Goal: Task Accomplishment & Management: Manage account settings

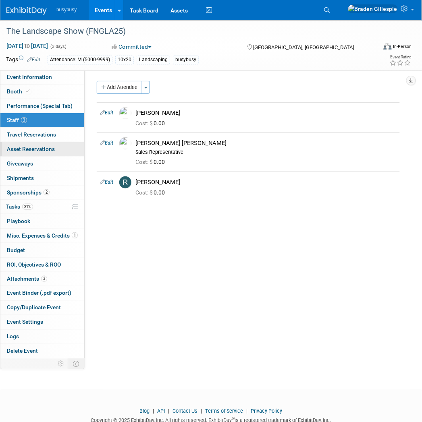
click at [47, 142] on link "0 Asset Reservations 0" at bounding box center [42, 149] width 84 height 14
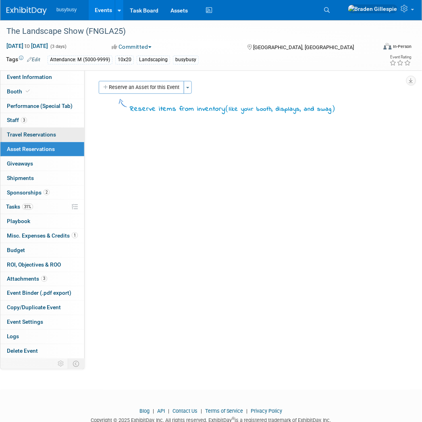
click at [47, 139] on link "0 Travel Reservations 0" at bounding box center [42, 135] width 84 height 14
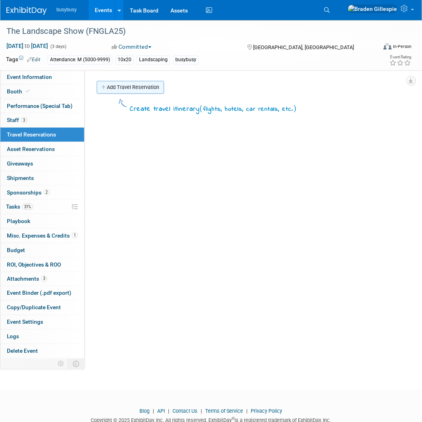
click at [132, 87] on link "Add Travel Reservation" at bounding box center [130, 87] width 67 height 13
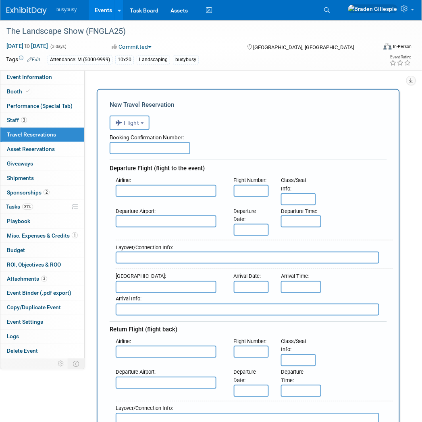
click at [146, 143] on input "text" at bounding box center [150, 148] width 81 height 12
paste input "IVWKR4"
type input "IVWKR4"
click at [162, 186] on input "text" at bounding box center [166, 191] width 101 height 12
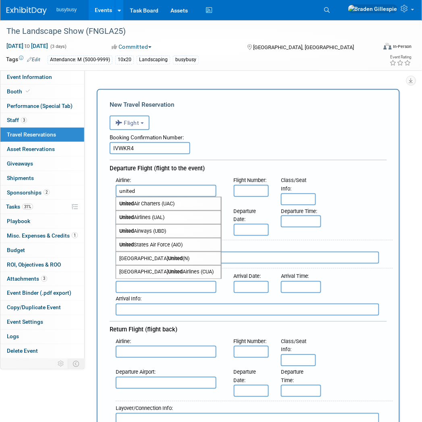
click at [145, 217] on span "United Airlines (UAL)" at bounding box center [168, 217] width 105 height 13
type input "United Airlines (UAL)"
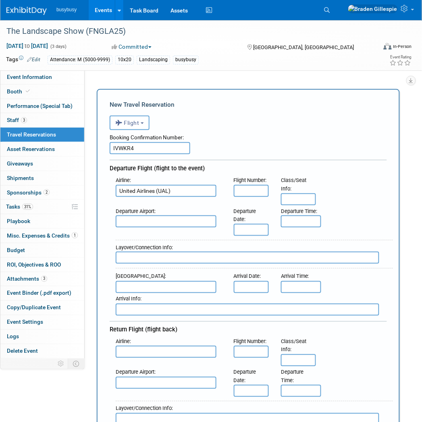
click at [152, 220] on input "text" at bounding box center [166, 222] width 101 height 12
click at [157, 228] on div "SGU - St George Municipal Airport" at bounding box center [169, 238] width 106 height 20
type input "SGU - St George Municipal Airport"
click at [164, 285] on input "text" at bounding box center [166, 287] width 101 height 12
click at [203, 294] on span "MCO - Orlando International Airport" at bounding box center [168, 300] width 105 height 13
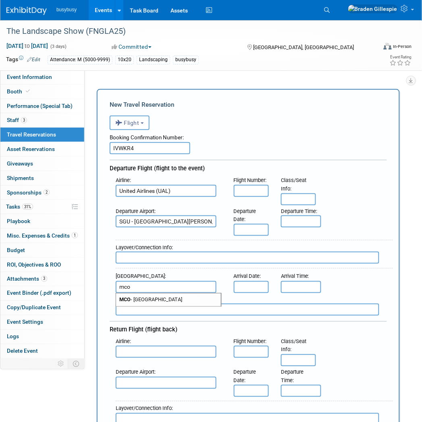
type input "MCO - Orlando International Airport"
click at [297, 225] on div "Departure Airport : SGU - St George Municipal Airport Departure Date : Departur…" at bounding box center [251, 221] width 283 height 31
click at [297, 219] on input "8:00 AM" at bounding box center [301, 222] width 40 height 12
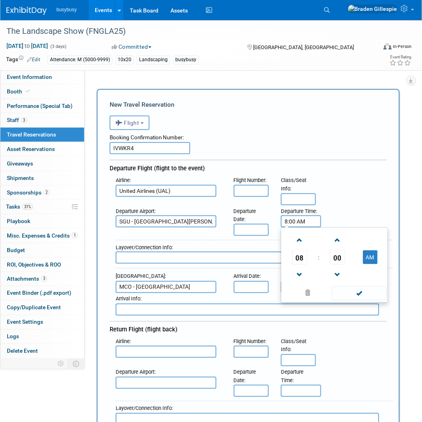
drag, startPoint x: 312, startPoint y: 222, endPoint x: 276, endPoint y: 222, distance: 35.5
click at [276, 222] on div "Departure Time : 8:00 AM 08 : 00 AM 12 01 02 03 04 05 06 07 08 09 10 11 00 05 1…" at bounding box center [298, 217] width 47 height 23
type input "5:18 AM"
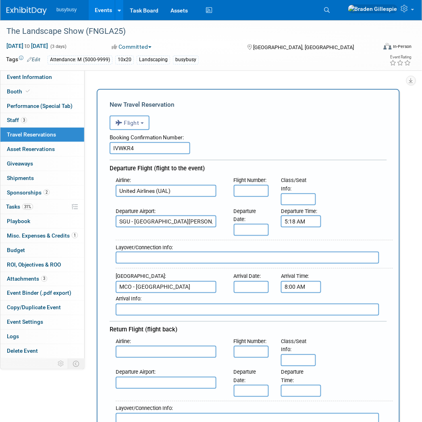
click at [297, 281] on input "8:00 AM" at bounding box center [301, 287] width 40 height 12
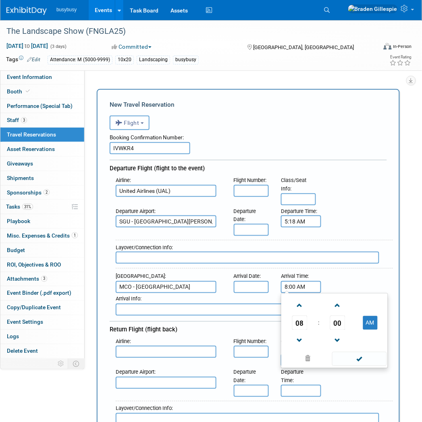
drag, startPoint x: 306, startPoint y: 281, endPoint x: 273, endPoint y: 281, distance: 33.5
click at [273, 281] on div "Arrival Airport : MCO - Orlando International Airport Arrival Date : Arrival Ti…" at bounding box center [251, 282] width 283 height 23
type input "1:44 PM"
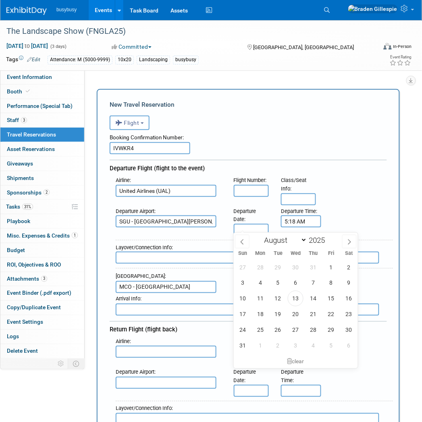
click at [241, 226] on input "text" at bounding box center [251, 230] width 35 height 12
click at [279, 317] on span "19" at bounding box center [278, 315] width 16 height 16
type input "Aug 19, 2025"
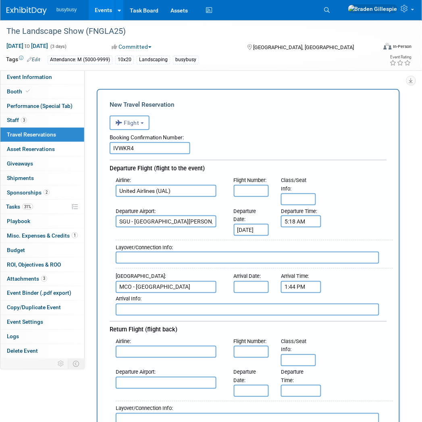
click at [258, 285] on input "text" at bounding box center [251, 287] width 35 height 12
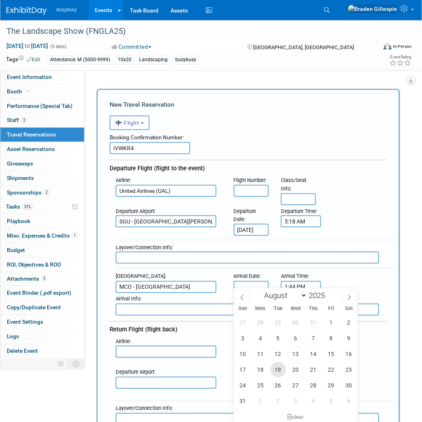
click at [278, 365] on span "19" at bounding box center [278, 370] width 16 height 16
type input "Aug 19, 2025"
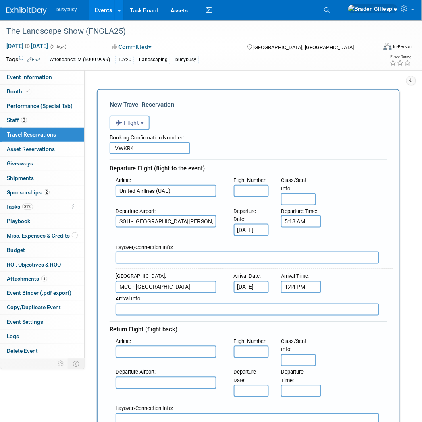
click at [246, 190] on input "text" at bounding box center [251, 191] width 35 height 12
type input "5022,425"
click at [288, 193] on input "text" at bounding box center [298, 199] width 35 height 12
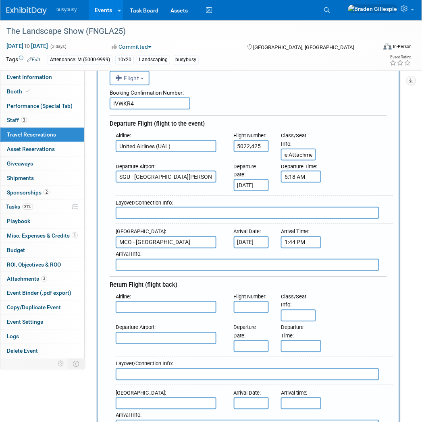
scroll to position [0, 11]
type input "See Attachment"
click at [305, 311] on input "text" at bounding box center [298, 316] width 35 height 12
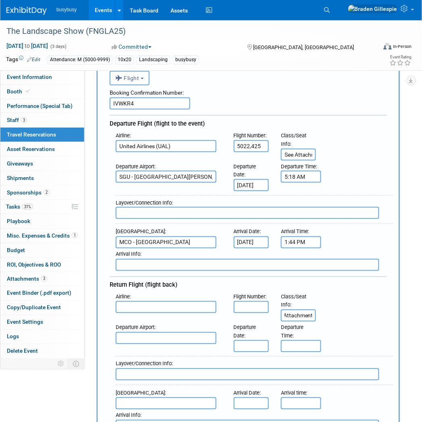
type input "See Attachment"
click at [226, 207] on input "text" at bounding box center [248, 213] width 264 height 12
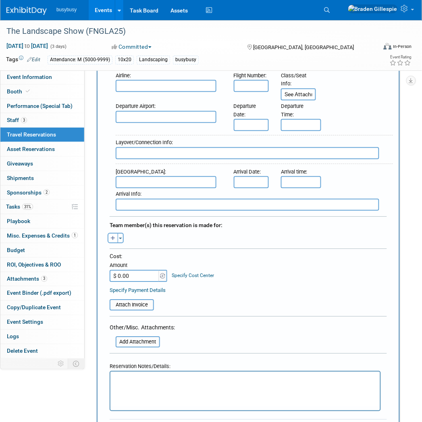
scroll to position [358, 0]
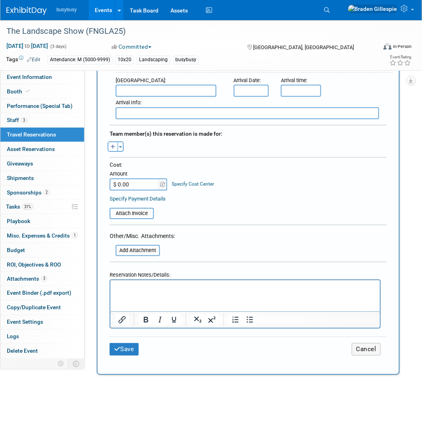
type input "DEN - 1h"
click at [204, 292] on html at bounding box center [245, 286] width 270 height 12
click at [126, 209] on input "file" at bounding box center [105, 214] width 96 height 10
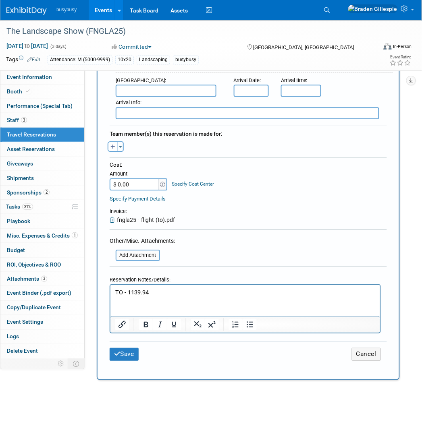
click at [120, 139] on div "Adam remove Alec remove Allen remove" at bounding box center [248, 145] width 289 height 12
click at [120, 141] on button "Toggle Dropdown" at bounding box center [121, 146] width 6 height 10
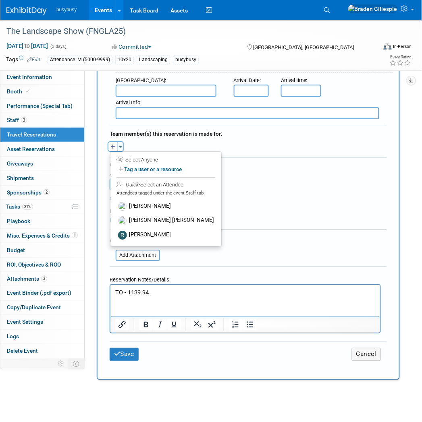
drag, startPoint x: 143, startPoint y: 204, endPoint x: 144, endPoint y: 179, distance: 25.4
click at [143, 214] on label "Hobbs Nyberg" at bounding box center [166, 221] width 100 height 15
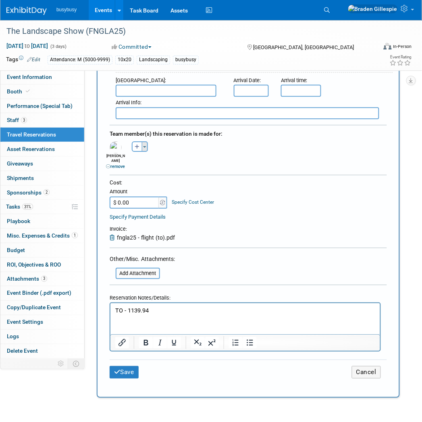
click at [144, 141] on button "Toggle Dropdown" at bounding box center [145, 146] width 6 height 10
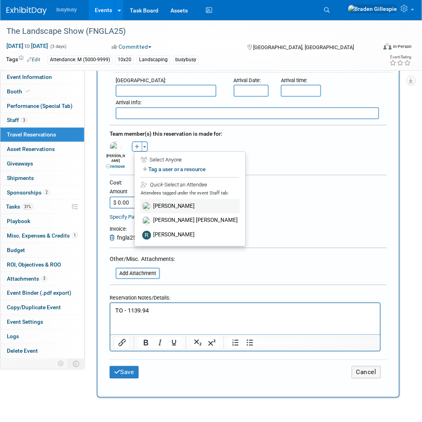
click at [156, 199] on label "Chasen Truman" at bounding box center [190, 206] width 100 height 15
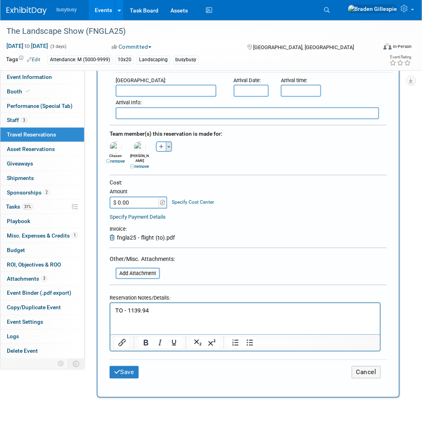
click at [168, 141] on button "Toggle Dropdown" at bounding box center [169, 146] width 6 height 10
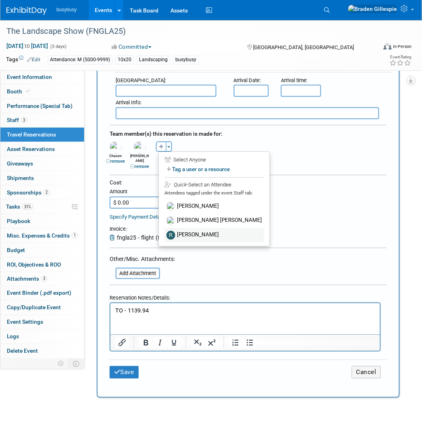
click at [183, 228] on label "Ryan Gertz" at bounding box center [214, 235] width 100 height 15
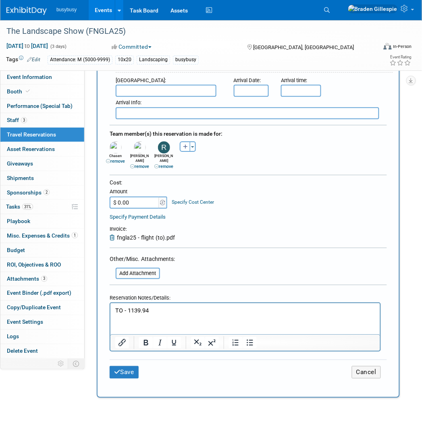
click at [159, 303] on html "TO - 1139.94" at bounding box center [245, 309] width 270 height 12
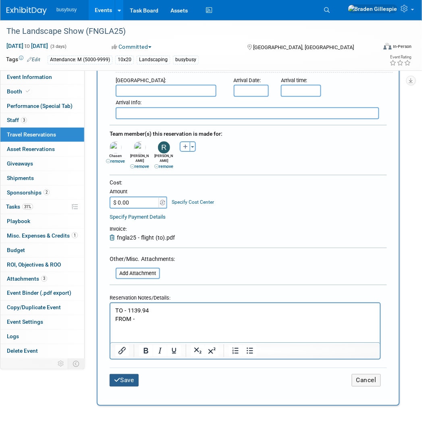
click at [122, 374] on button "Save" at bounding box center [124, 380] width 29 height 12
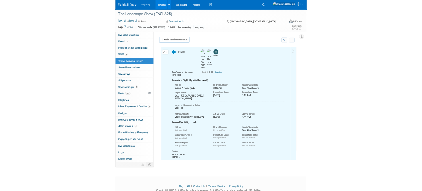
scroll to position [0, 0]
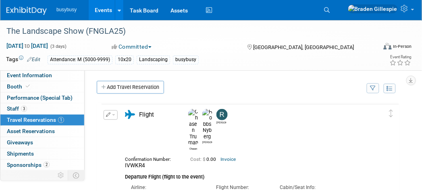
click at [27, 15] on img at bounding box center [26, 11] width 40 height 8
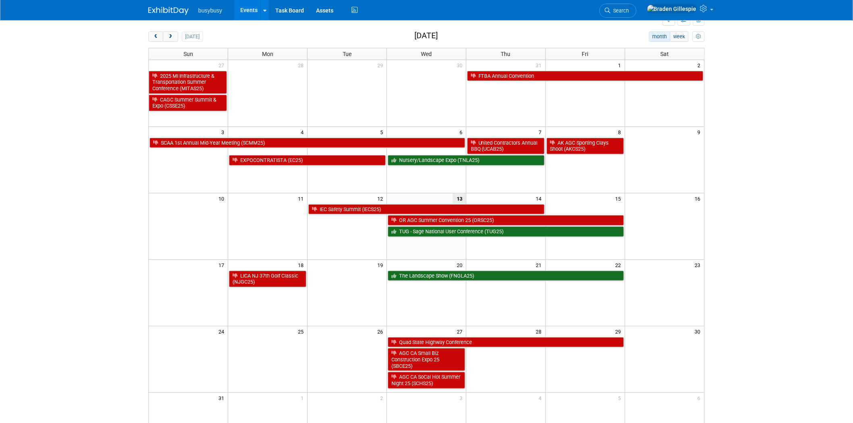
scroll to position [45, 0]
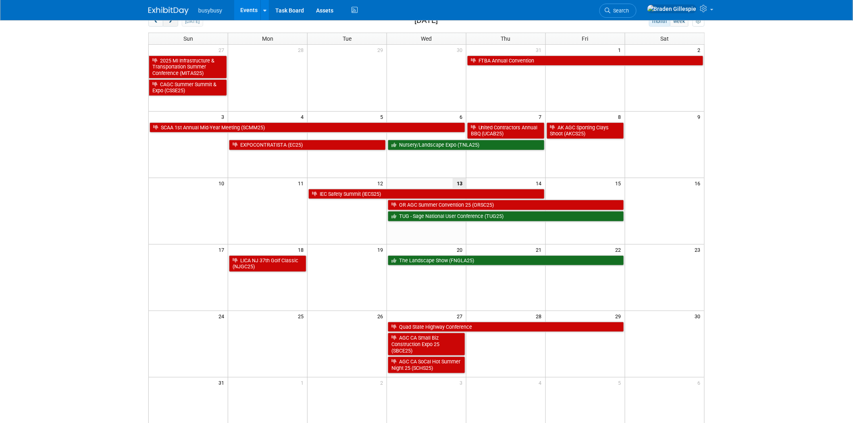
click at [173, 25] on button "next" at bounding box center [170, 21] width 15 height 10
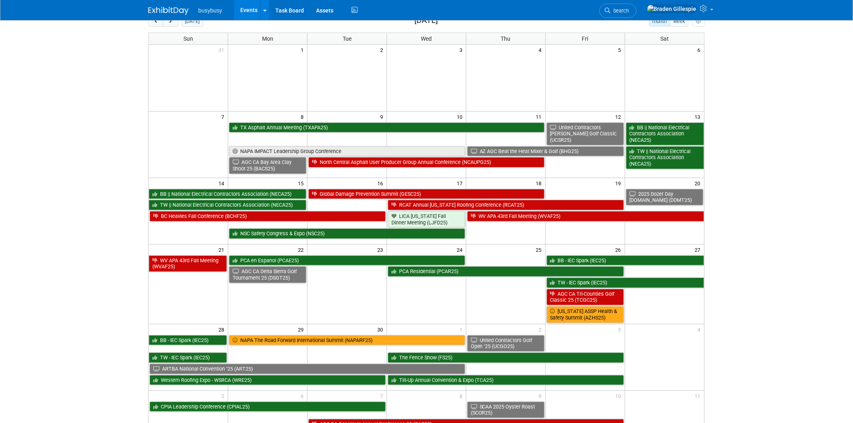
scroll to position [0, 0]
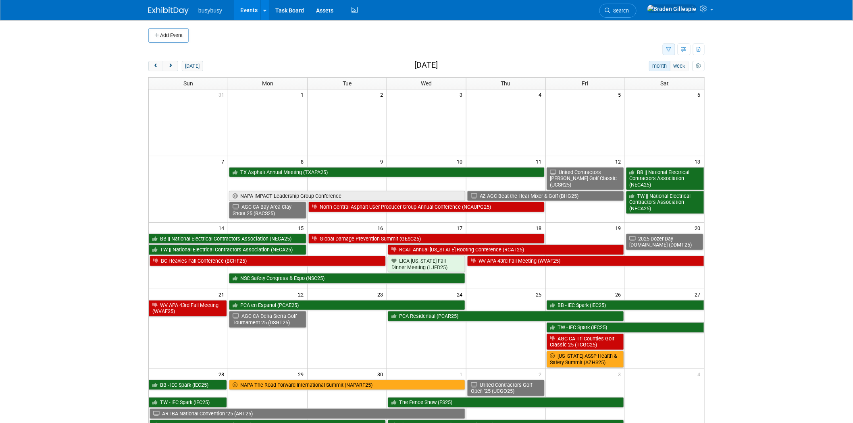
click at [422, 52] on button "button" at bounding box center [669, 50] width 12 height 12
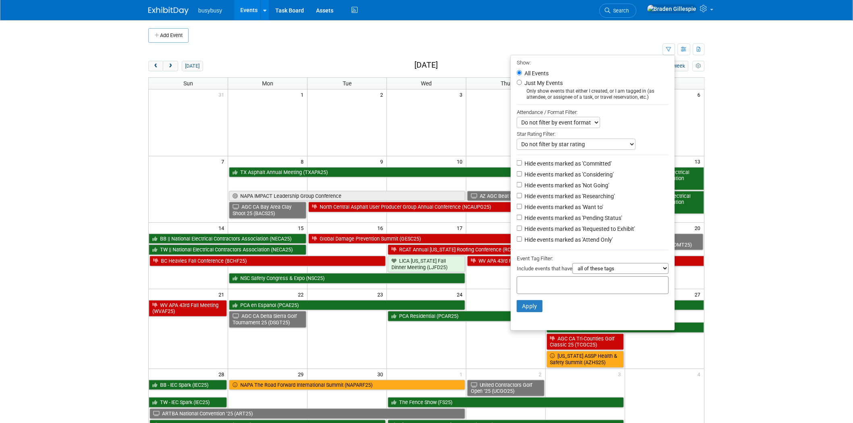
click at [422, 185] on label "Hide events marked as 'Not Going'" at bounding box center [566, 185] width 86 height 8
click at [422, 185] on input "Hide events marked as 'Not Going'" at bounding box center [519, 184] width 5 height 5
checkbox input "true"
click at [422, 191] on button "Apply" at bounding box center [530, 306] width 26 height 12
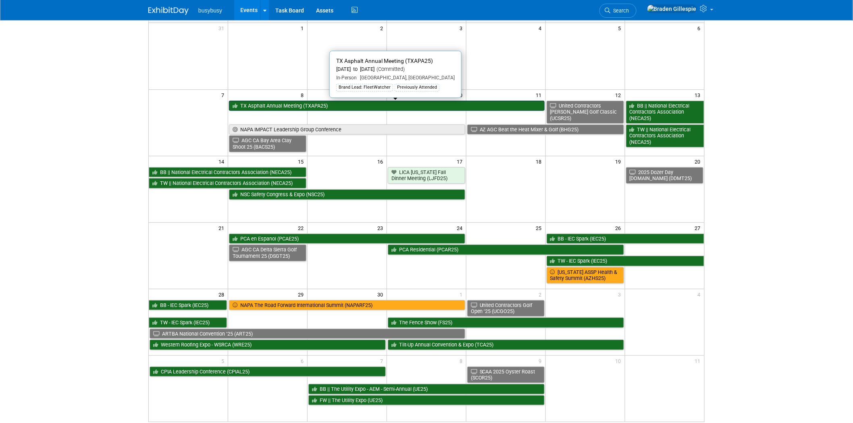
scroll to position [45, 0]
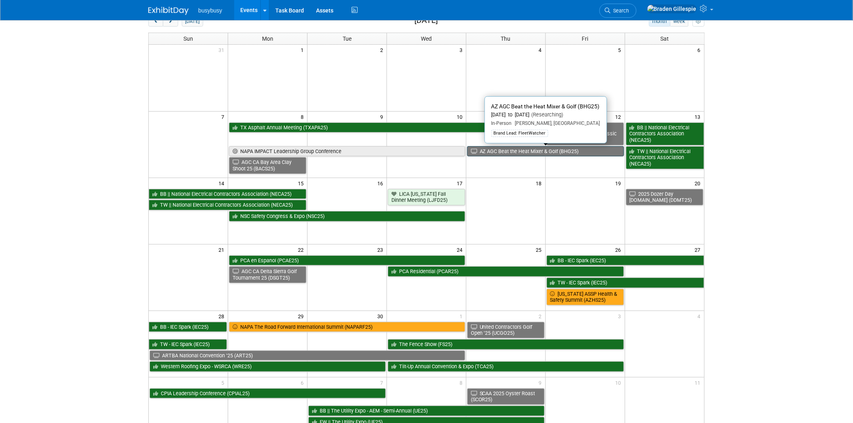
click at [534, 150] on link "AZ AGC Beat the Heat Mixer & Golf (BHG25)" at bounding box center [545, 151] width 157 height 10
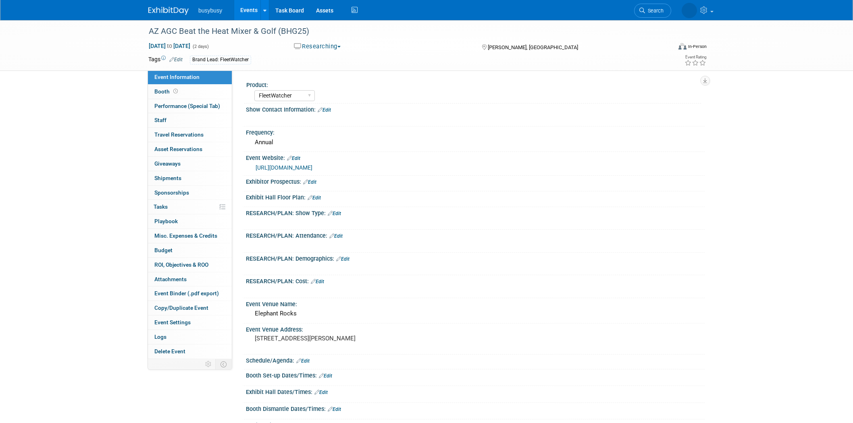
select select "FleetWatcher"
click at [335, 44] on button "Researching" at bounding box center [317, 46] width 53 height 8
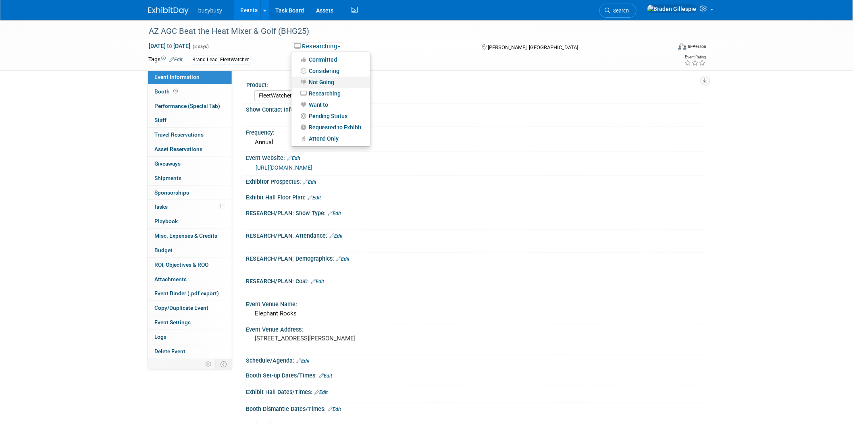
click at [333, 77] on link "Not Going" at bounding box center [330, 82] width 79 height 11
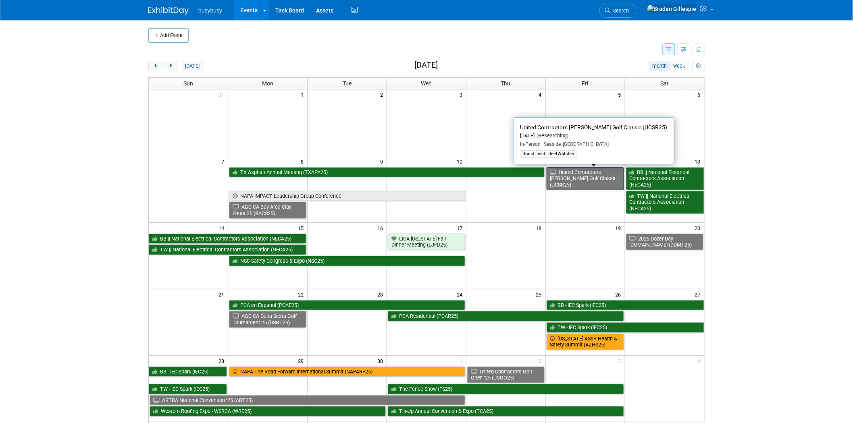
click at [582, 179] on link "United Contractors [PERSON_NAME] Golf Classic (UCSR25)" at bounding box center [585, 178] width 77 height 23
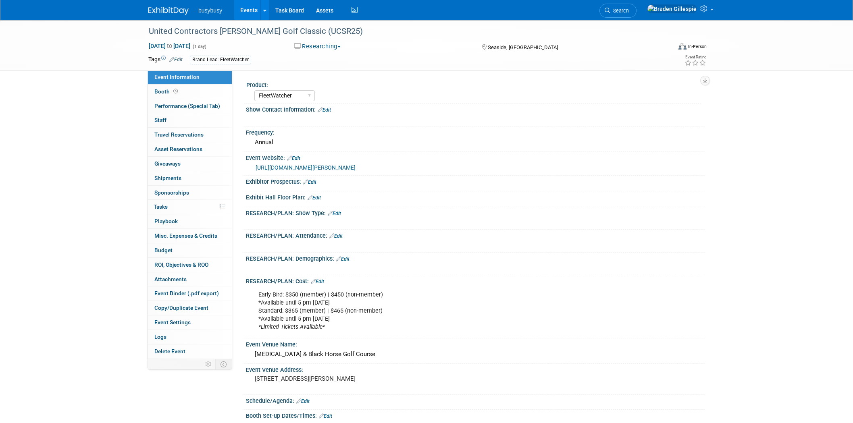
select select "FleetWatcher"
click at [316, 47] on button "Researching" at bounding box center [317, 46] width 53 height 8
click at [329, 81] on link "Not Going" at bounding box center [330, 82] width 79 height 11
click at [165, 10] on img at bounding box center [168, 11] width 40 height 8
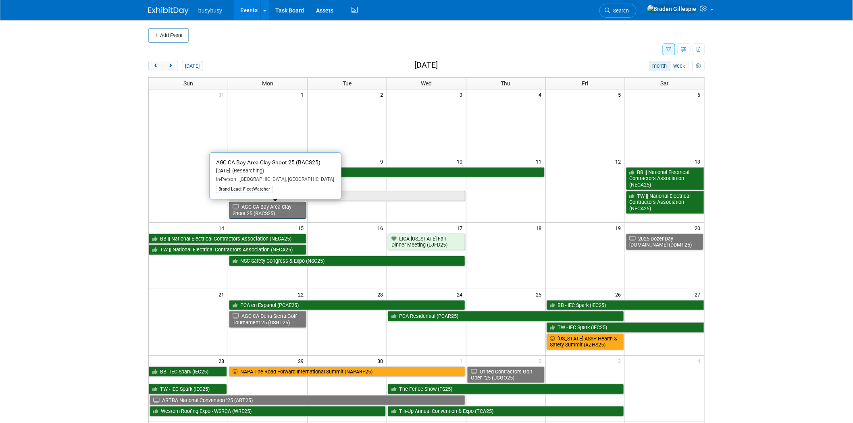
click at [283, 214] on link "AGC CA Bay Area Clay Shoot 25 (BACS25)" at bounding box center [267, 210] width 77 height 17
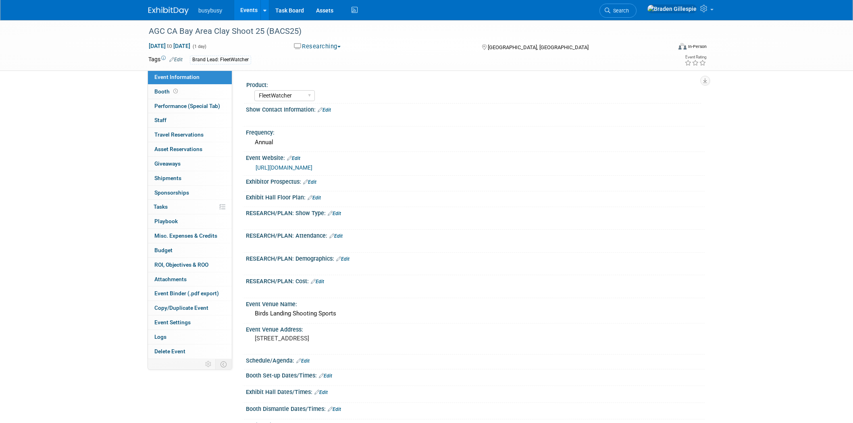
select select "FleetWatcher"
click at [316, 47] on button "Researching" at bounding box center [317, 46] width 53 height 8
click at [334, 79] on link "Not Going" at bounding box center [330, 82] width 79 height 11
click at [160, 7] on img at bounding box center [168, 11] width 40 height 8
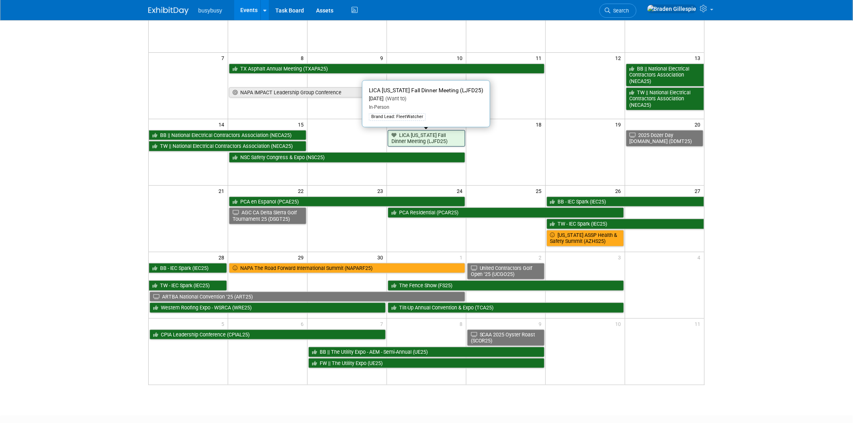
scroll to position [63, 0]
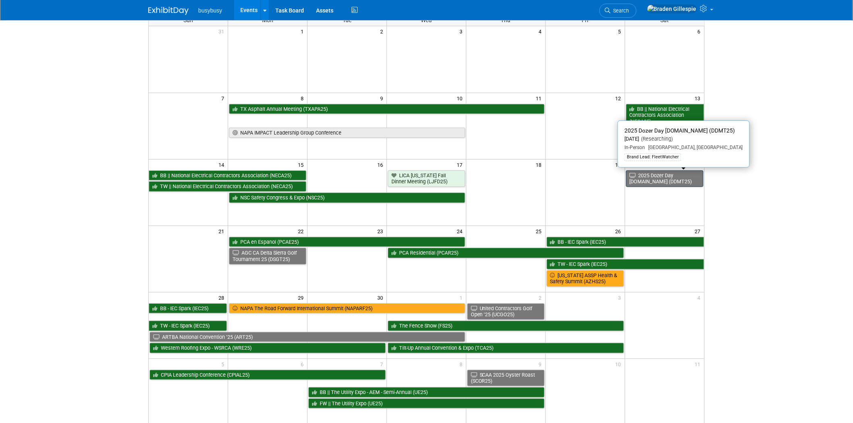
click at [663, 180] on link "2025 Dozer Day [DOMAIN_NAME] (DDMT25)" at bounding box center [664, 179] width 77 height 17
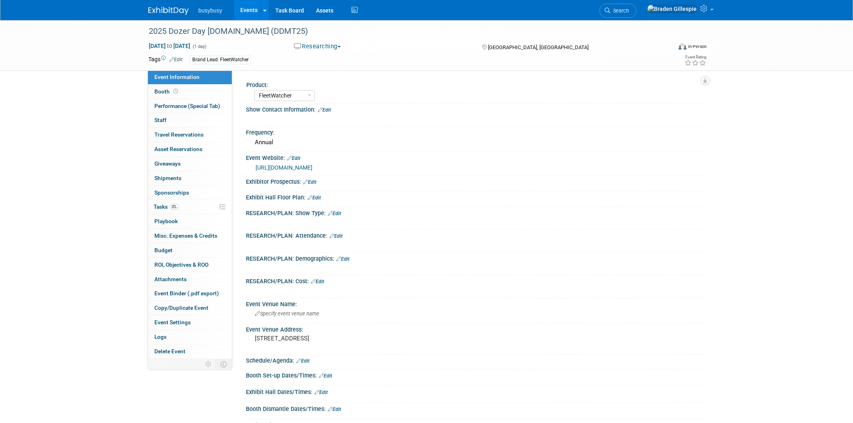
select select "FleetWatcher"
click at [327, 46] on button "Researching" at bounding box center [317, 46] width 53 height 8
click at [323, 83] on link "Not Going" at bounding box center [330, 82] width 79 height 11
click at [162, 14] on img at bounding box center [168, 11] width 40 height 8
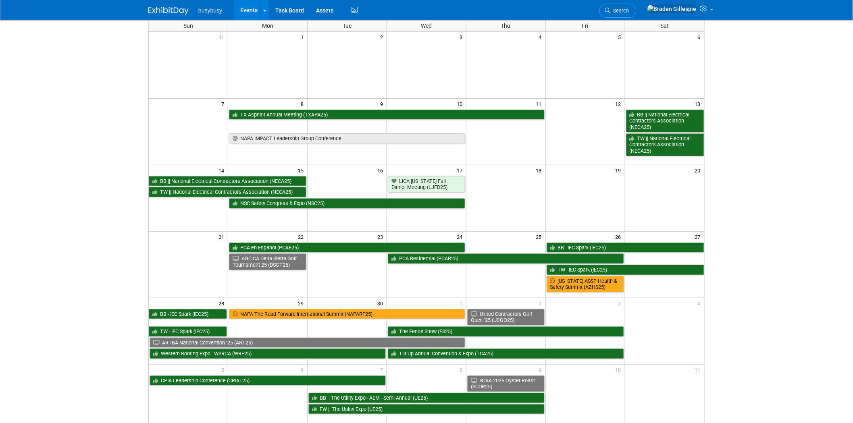
scroll to position [102, 0]
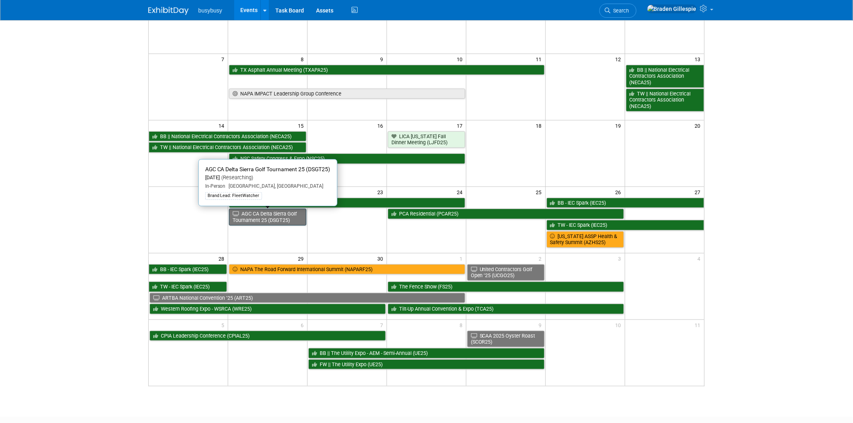
click at [252, 218] on link "AGC CA Delta Sierra Golf Tournament 25 (DSGT25)" at bounding box center [267, 217] width 77 height 17
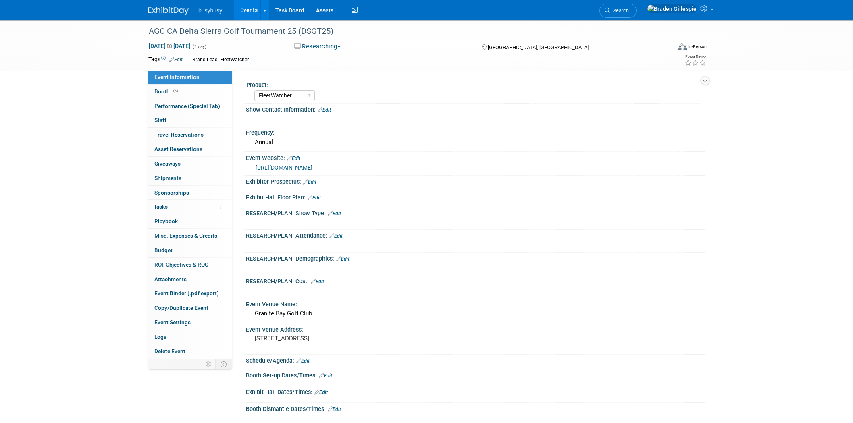
select select "FleetWatcher"
click at [316, 46] on button "Researching" at bounding box center [317, 46] width 53 height 8
click at [325, 77] on link "Not Going" at bounding box center [330, 82] width 79 height 11
click at [163, 8] on img at bounding box center [168, 11] width 40 height 8
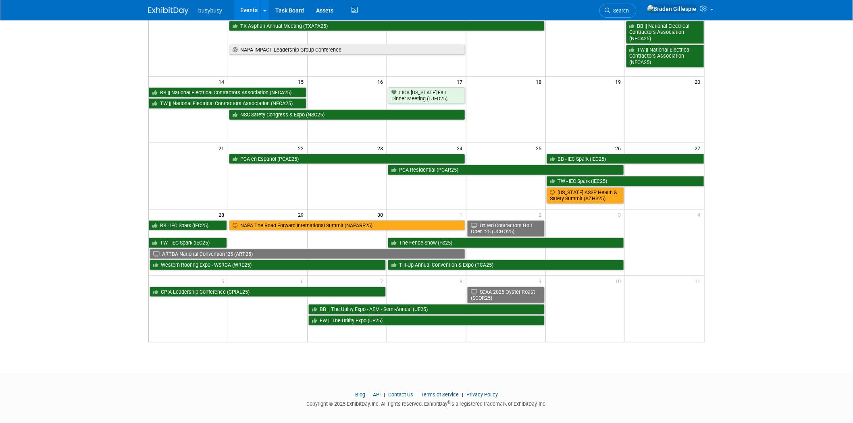
scroll to position [153, 0]
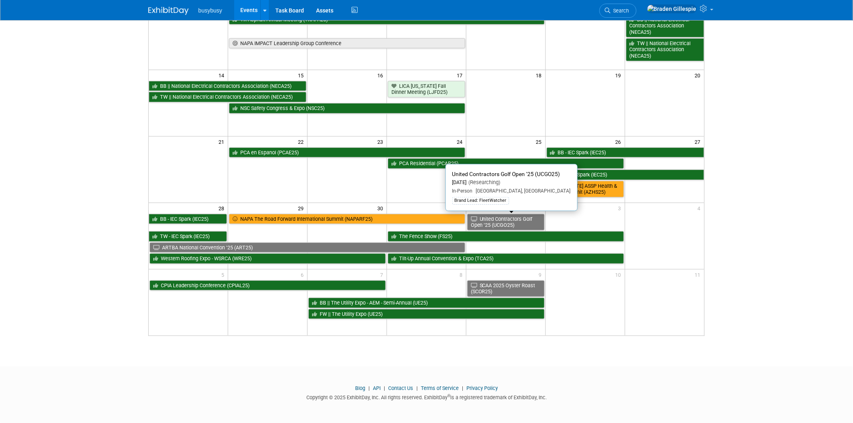
click at [491, 219] on link "United Contractors Golf Open ’25 (UCGO25)" at bounding box center [505, 222] width 77 height 17
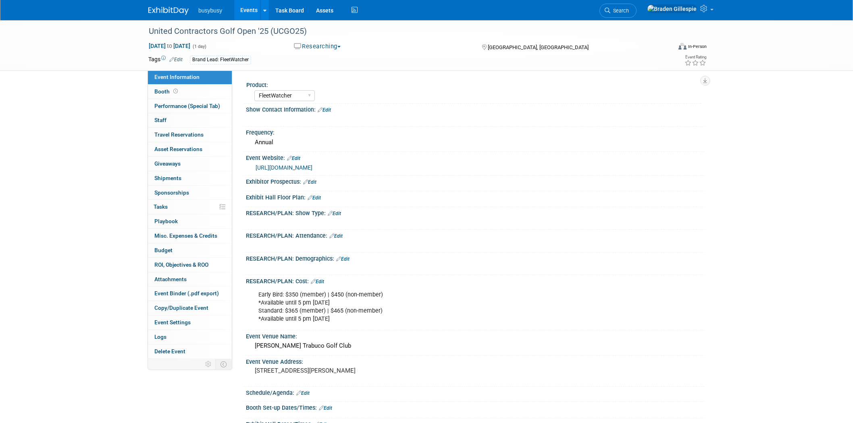
select select "FleetWatcher"
click at [321, 42] on div "Researching Committed Considering Not Going Researching Want to Pending Status …" at bounding box center [380, 46] width 190 height 9
click at [322, 46] on button "Researching" at bounding box center [317, 46] width 53 height 8
click at [324, 78] on link "Not Going" at bounding box center [330, 82] width 79 height 11
click at [175, 8] on img at bounding box center [168, 11] width 40 height 8
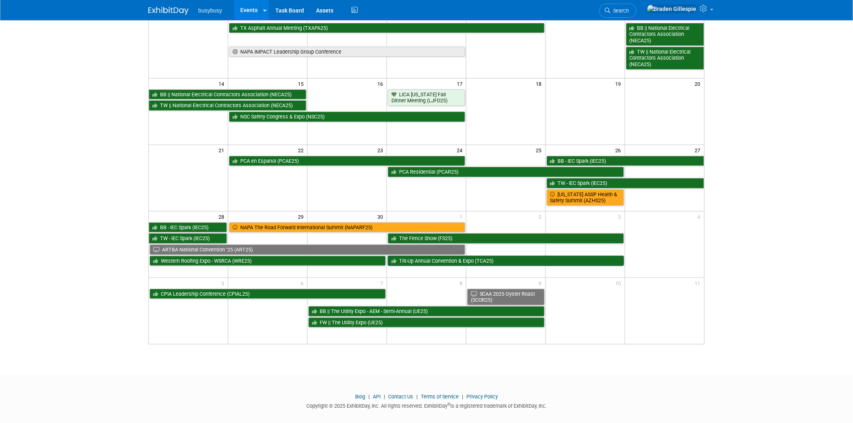
scroll to position [153, 0]
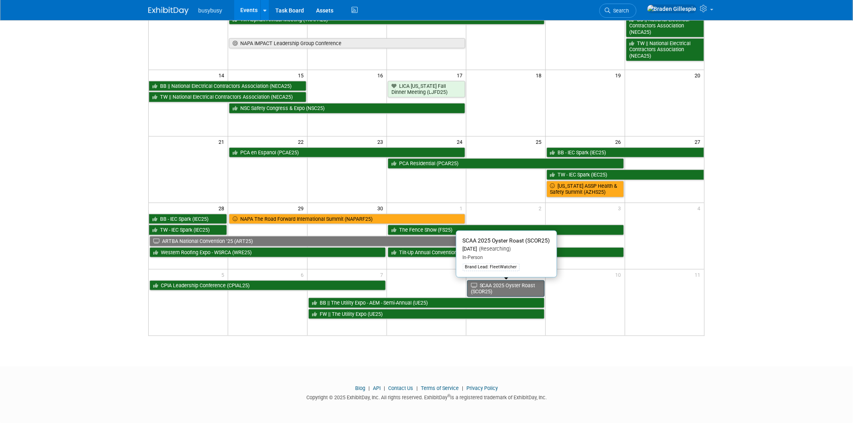
click at [501, 283] on link "SCAA 2025 Oyster Roast (SCOR25)" at bounding box center [505, 289] width 77 height 17
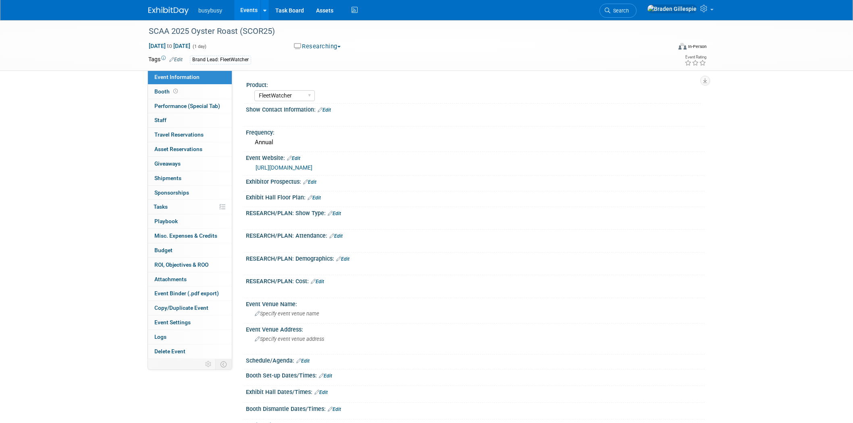
select select "FleetWatcher"
click at [321, 46] on button "Researching" at bounding box center [317, 46] width 53 height 8
click at [326, 83] on link "Not Going" at bounding box center [330, 82] width 79 height 11
click at [166, 11] on img at bounding box center [168, 11] width 40 height 8
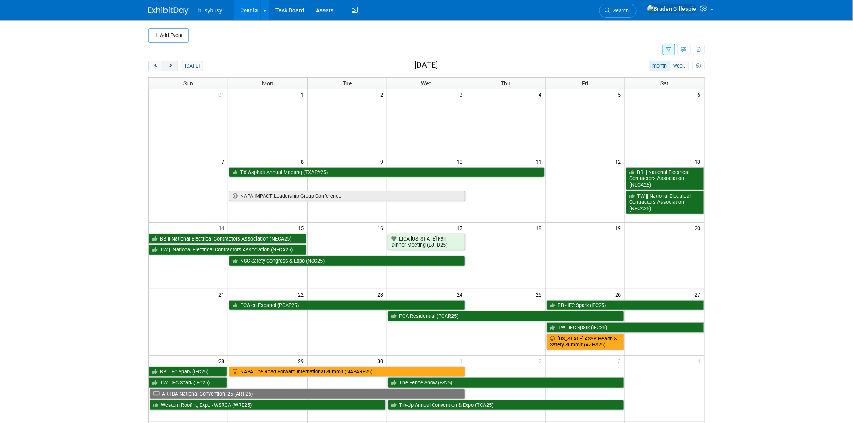
click at [171, 64] on span "next" at bounding box center [170, 66] width 6 height 5
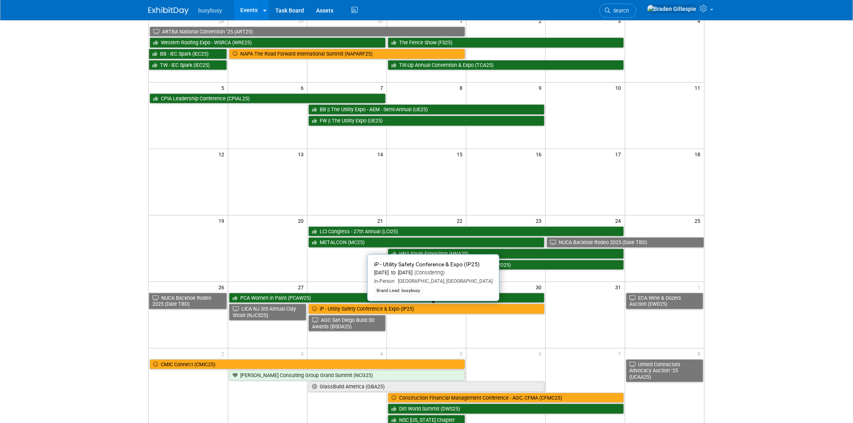
scroll to position [89, 0]
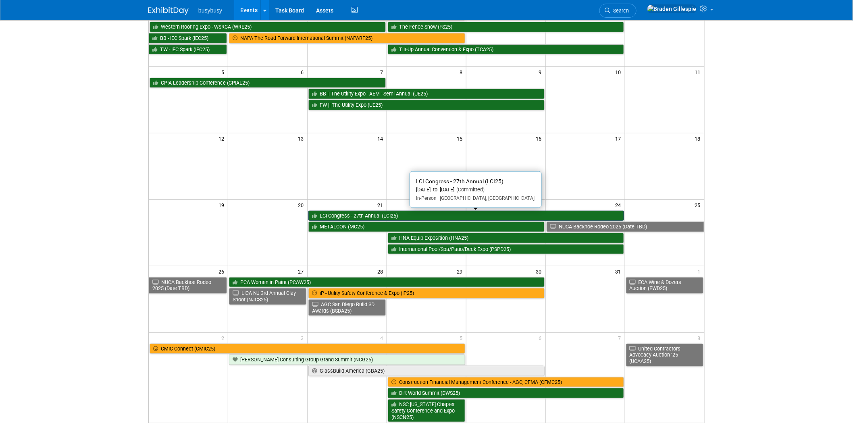
click at [426, 218] on link "LCI Congress - 27th Annual (LCI25)" at bounding box center [465, 216] width 315 height 10
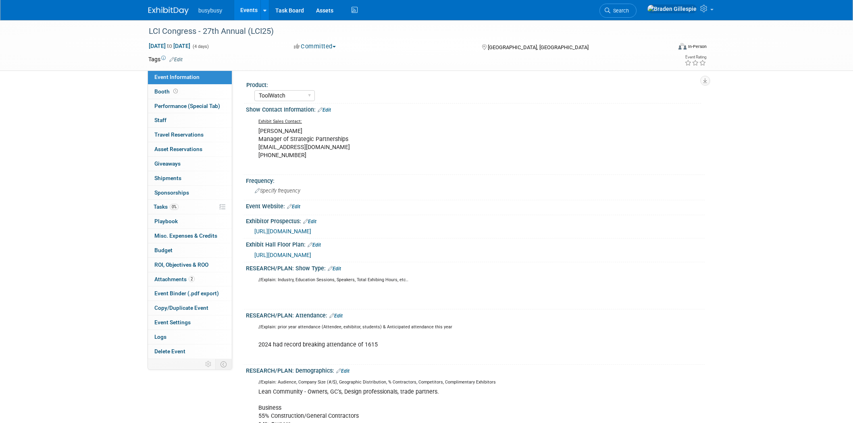
select select "ToolWatch"
click at [311, 256] on span "[URL][DOMAIN_NAME]" at bounding box center [282, 255] width 57 height 6
click at [169, 8] on img at bounding box center [168, 11] width 40 height 8
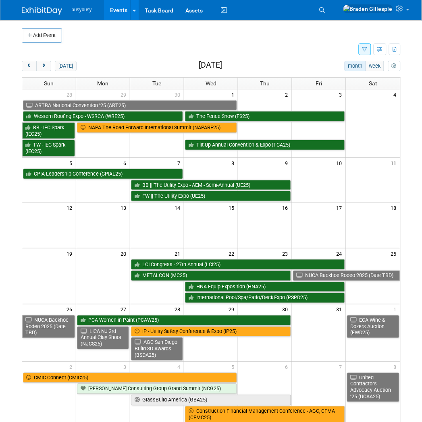
click at [39, 9] on img at bounding box center [42, 11] width 40 height 8
click at [27, 62] on button "prev" at bounding box center [29, 66] width 15 height 10
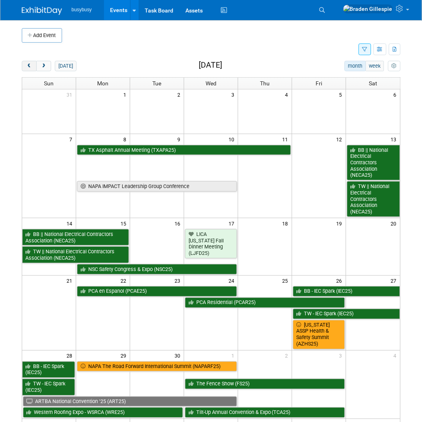
click at [27, 62] on button "prev" at bounding box center [29, 66] width 15 height 10
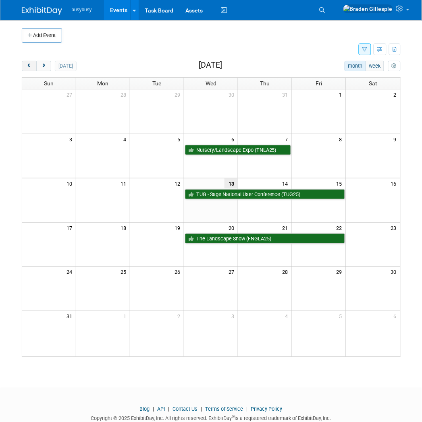
click at [27, 62] on button "prev" at bounding box center [29, 66] width 15 height 10
